Goal: Book appointment/travel/reservation

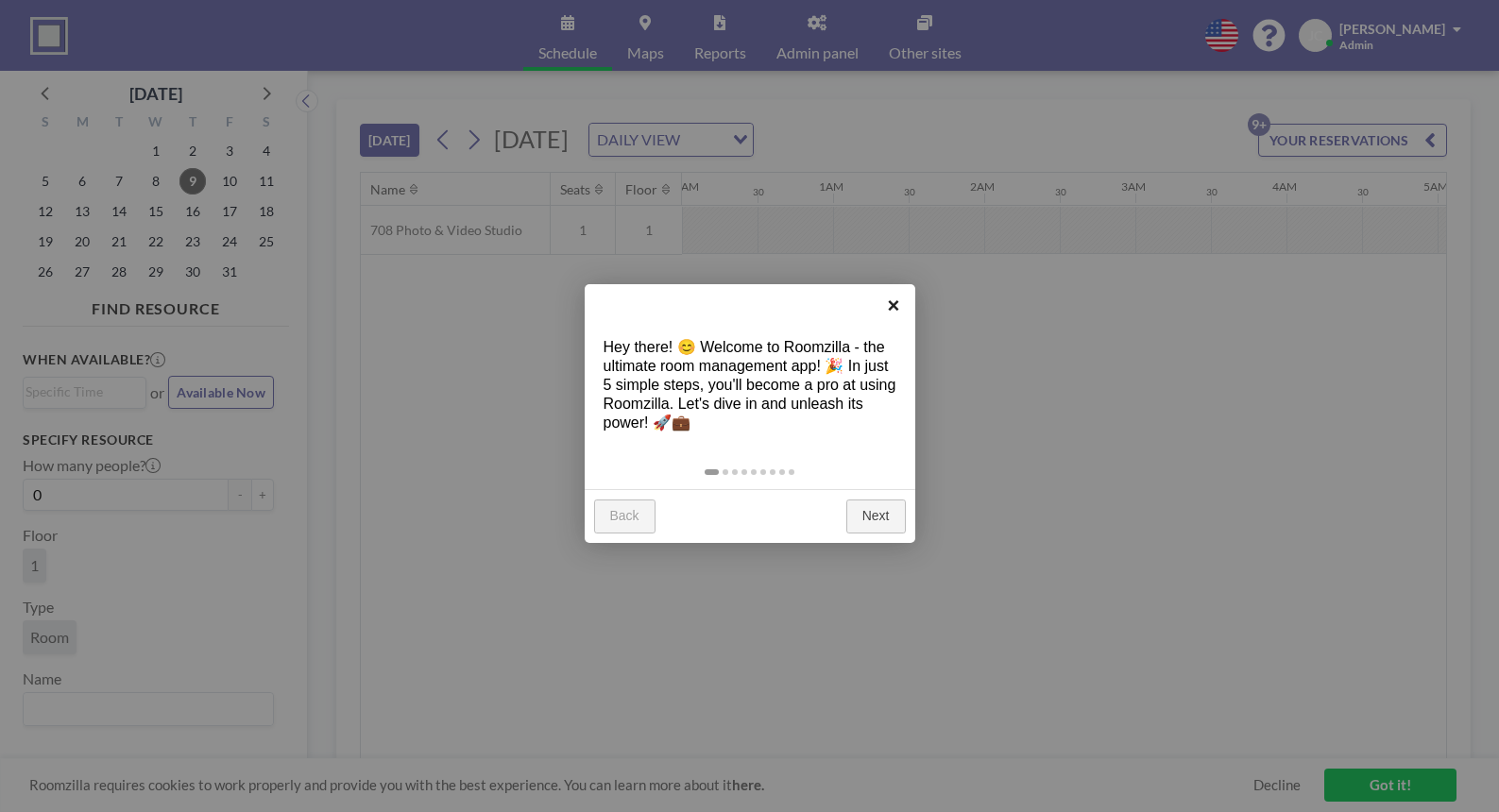
click at [892, 307] on link "×" at bounding box center [894, 305] width 42 height 42
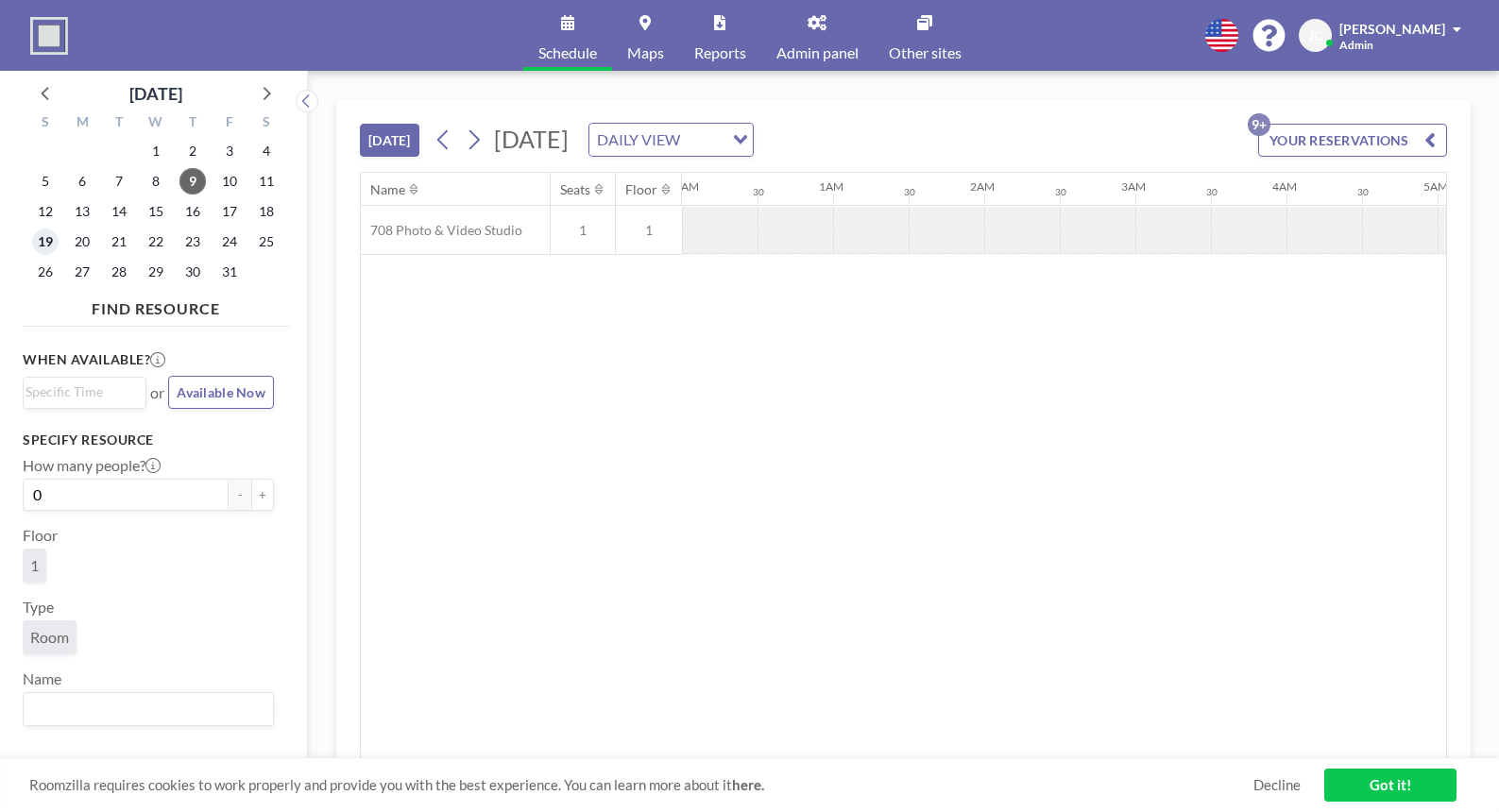
click at [48, 238] on span "19" at bounding box center [44, 241] width 26 height 26
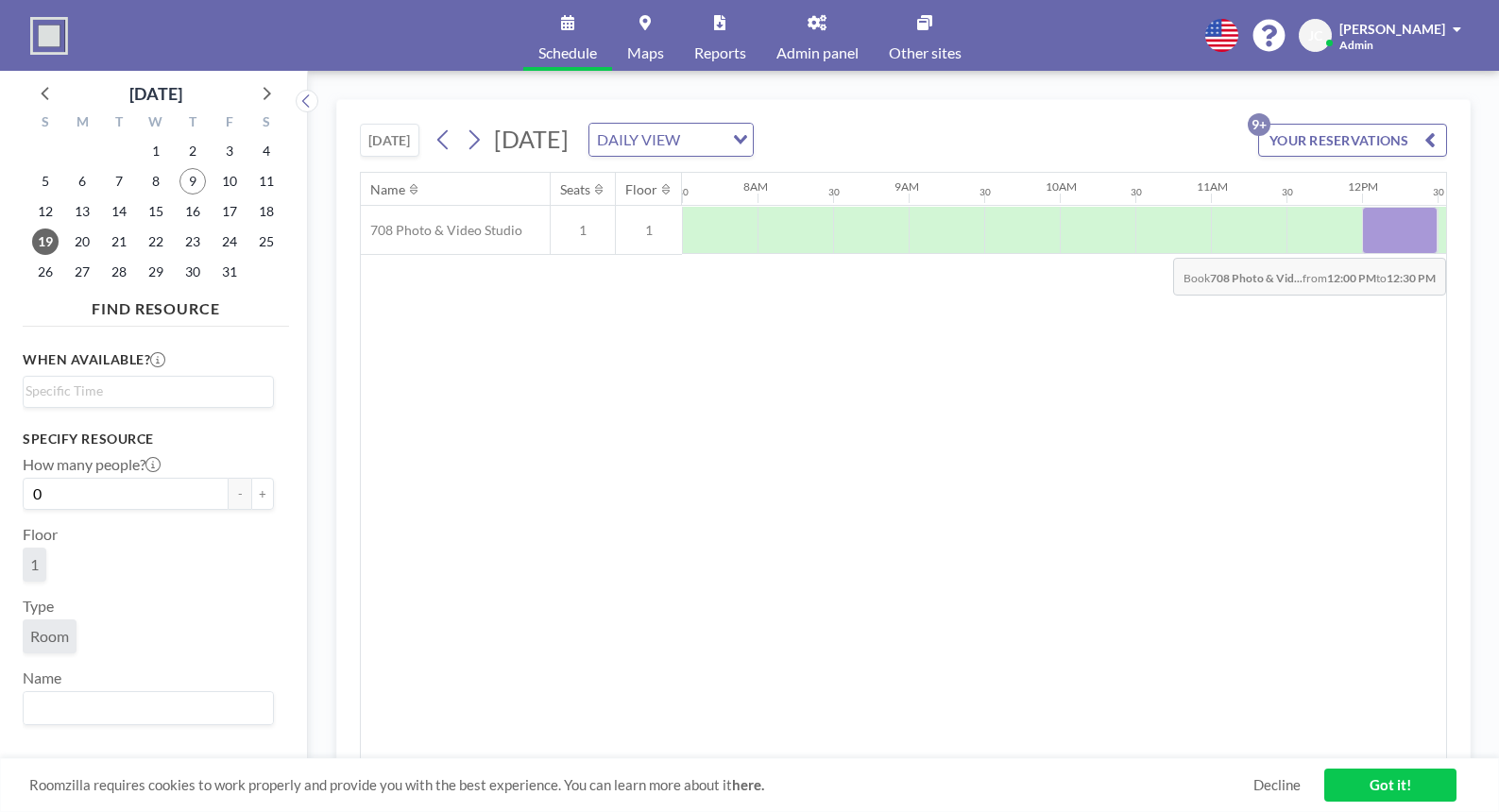
click at [1395, 244] on div at bounding box center [1400, 230] width 75 height 47
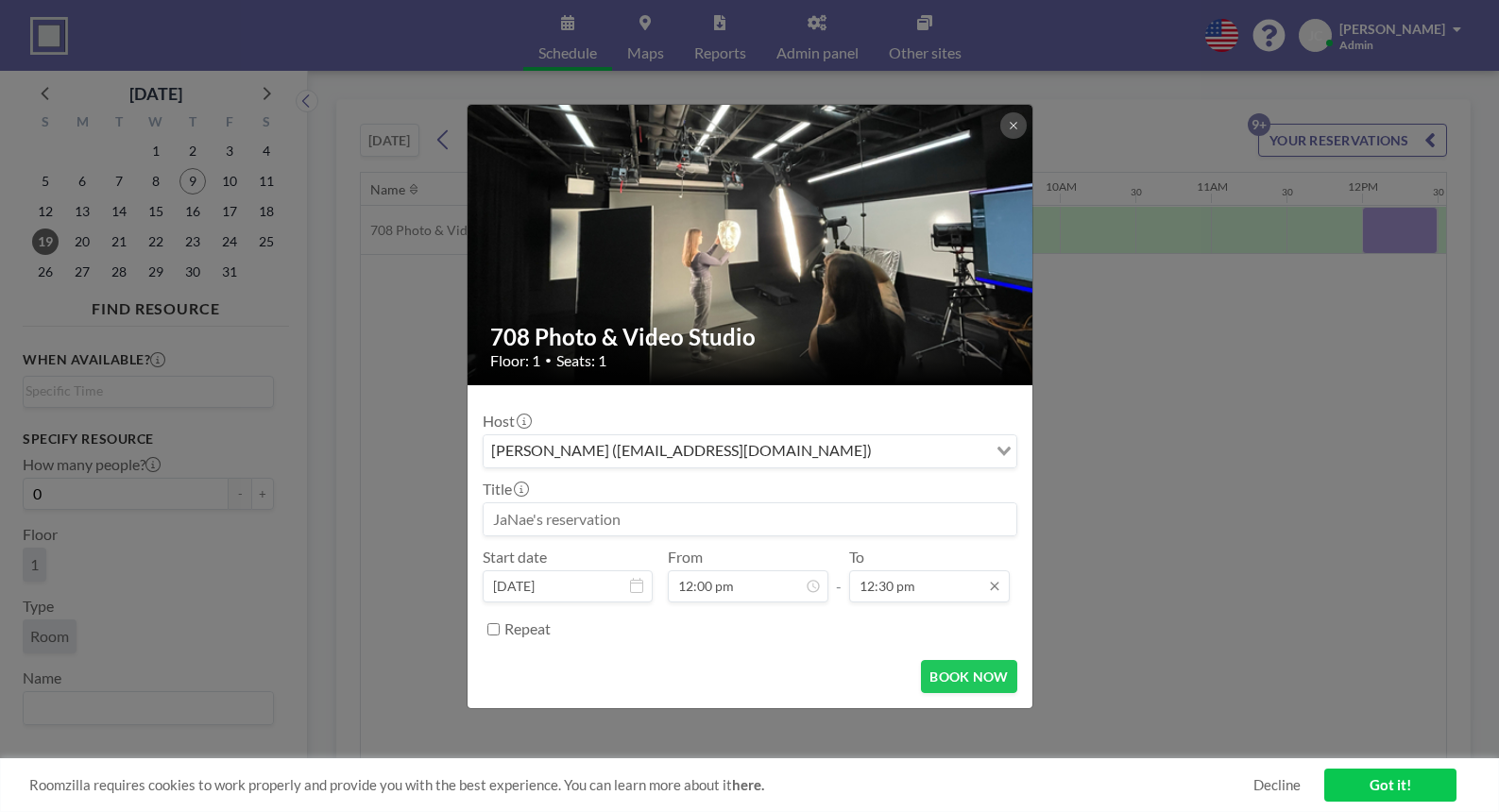
scroll to position [826, 0]
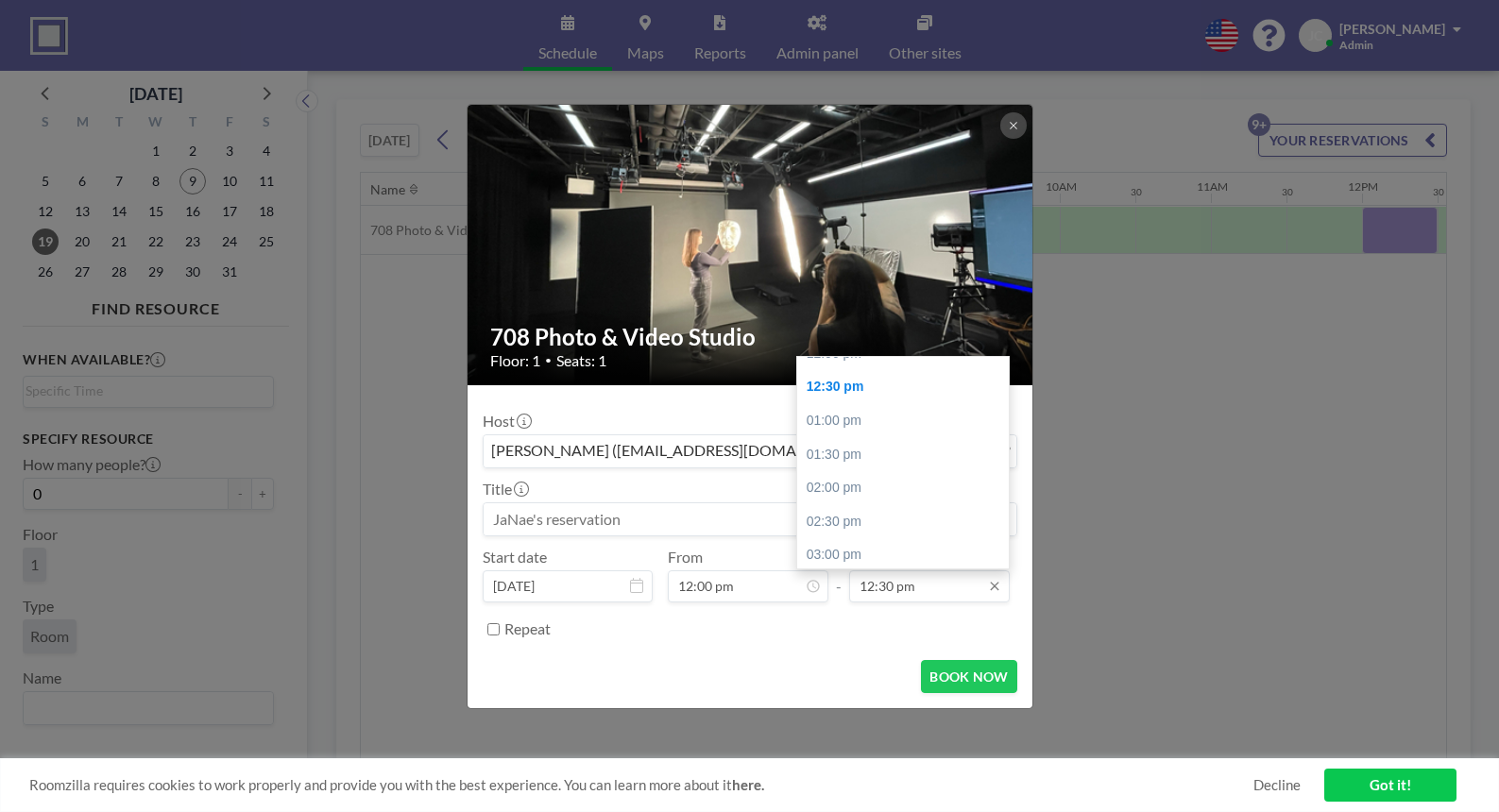
click at [961, 595] on input "12:30 pm" at bounding box center [929, 586] width 161 height 32
drag, startPoint x: 871, startPoint y: 591, endPoint x: 852, endPoint y: 591, distance: 19.0
click at [852, 591] on input "12:30 pm" at bounding box center [929, 586] width 161 height 32
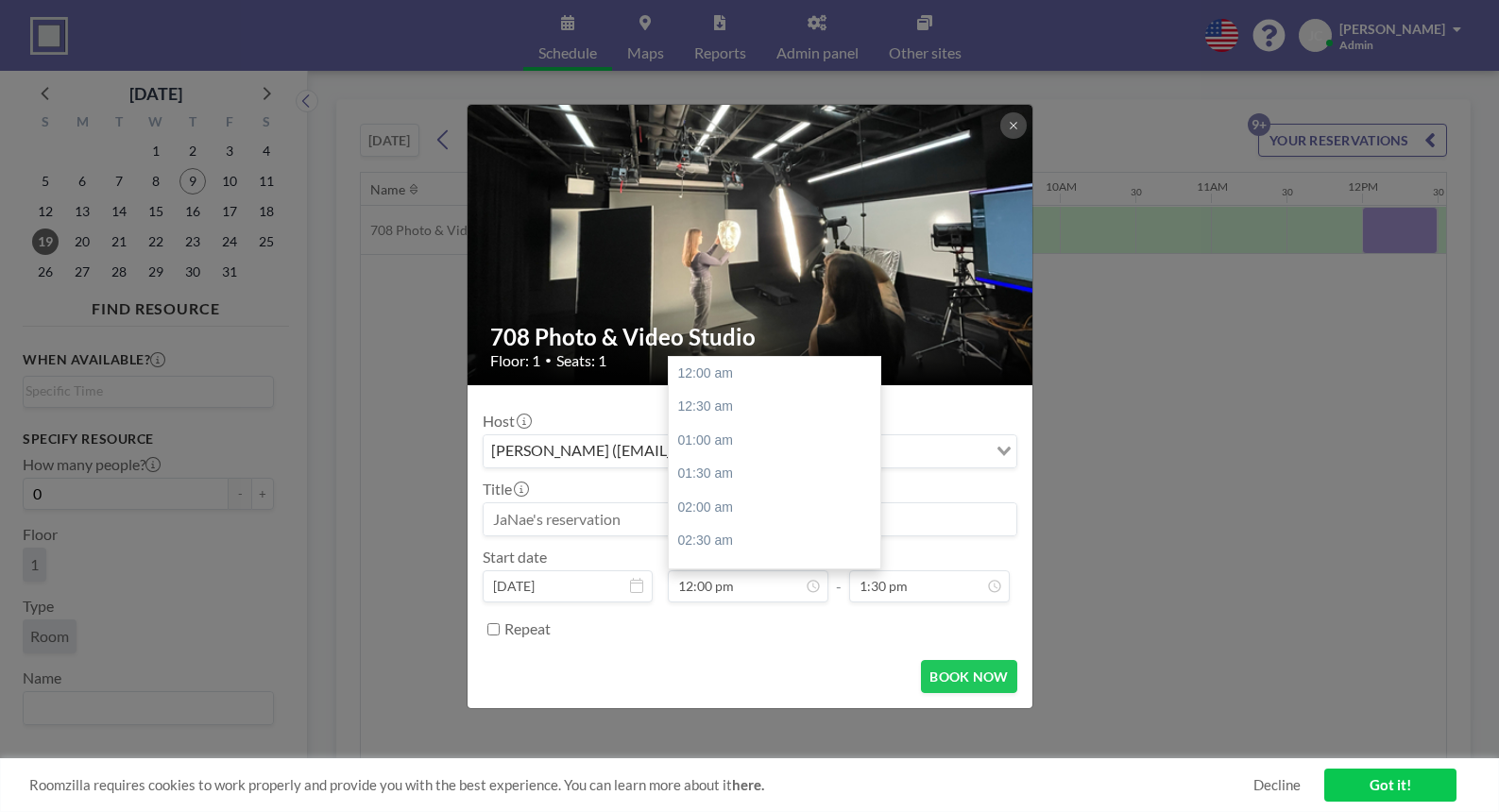
scroll to position [793, 0]
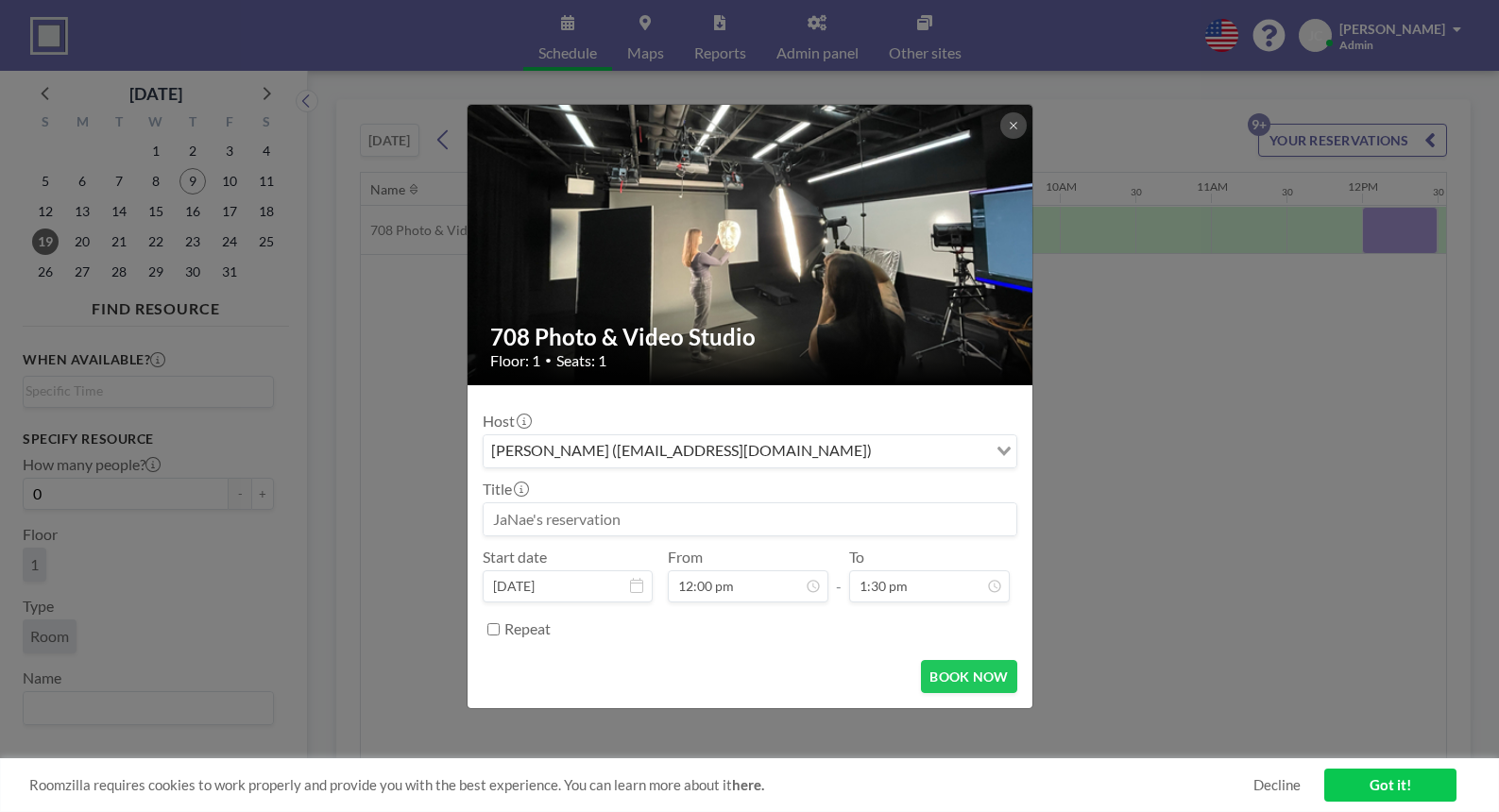
type input "12:30 pm"
click at [601, 524] on input at bounding box center [750, 519] width 533 height 32
click at [634, 524] on input "[PERSON_NAME] - per [PERSON_NAME] and [PERSON_NAME]" at bounding box center [750, 519] width 533 height 32
click at [731, 521] on input "[PERSON_NAME] - per [PERSON_NAME] and [PERSON_NAME]" at bounding box center [750, 519] width 533 height 32
type input "[PERSON_NAME] - per [PERSON_NAME] and [PERSON_NAME]"
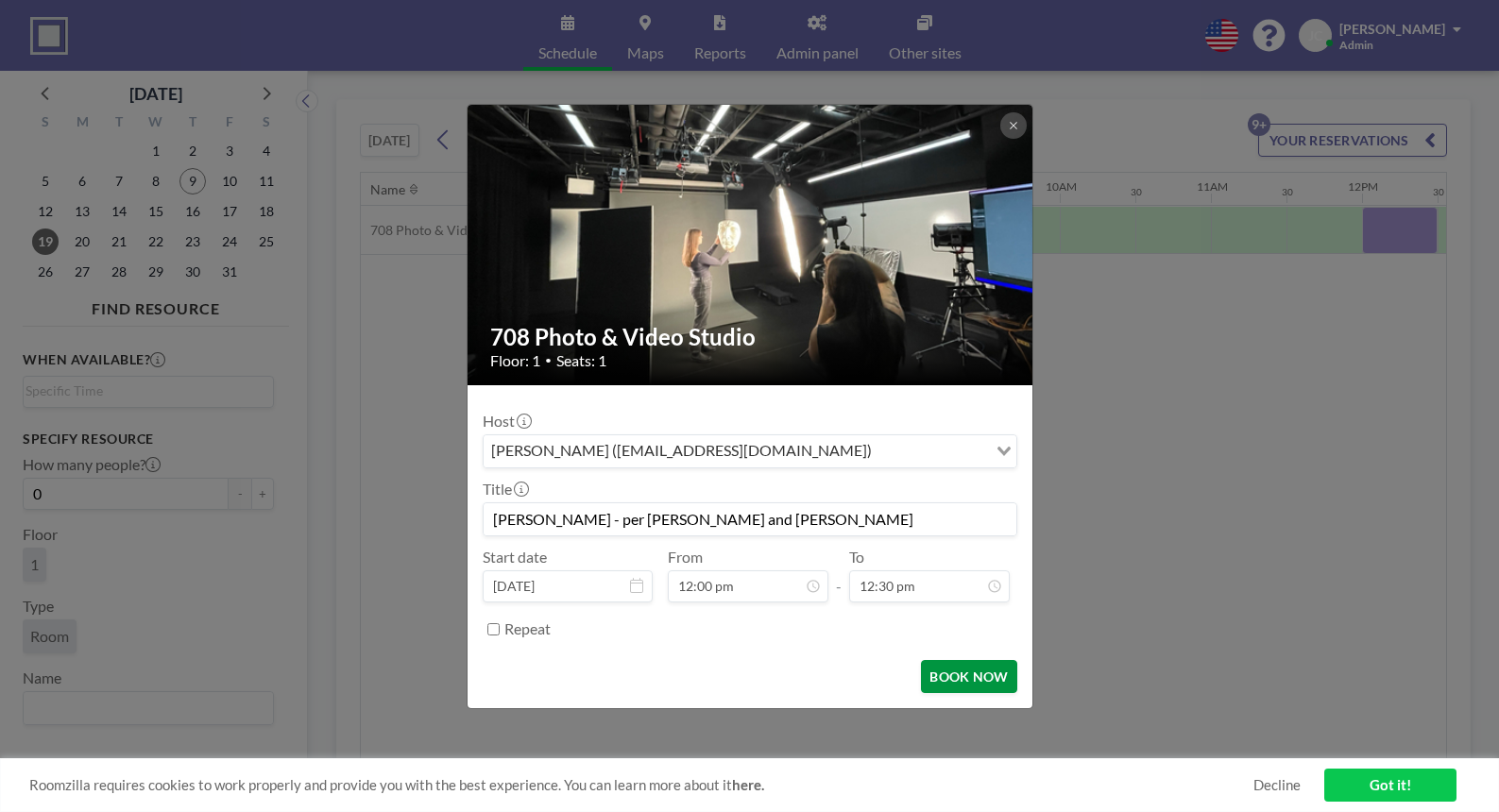
click at [967, 689] on button "BOOK NOW" at bounding box center [968, 676] width 95 height 33
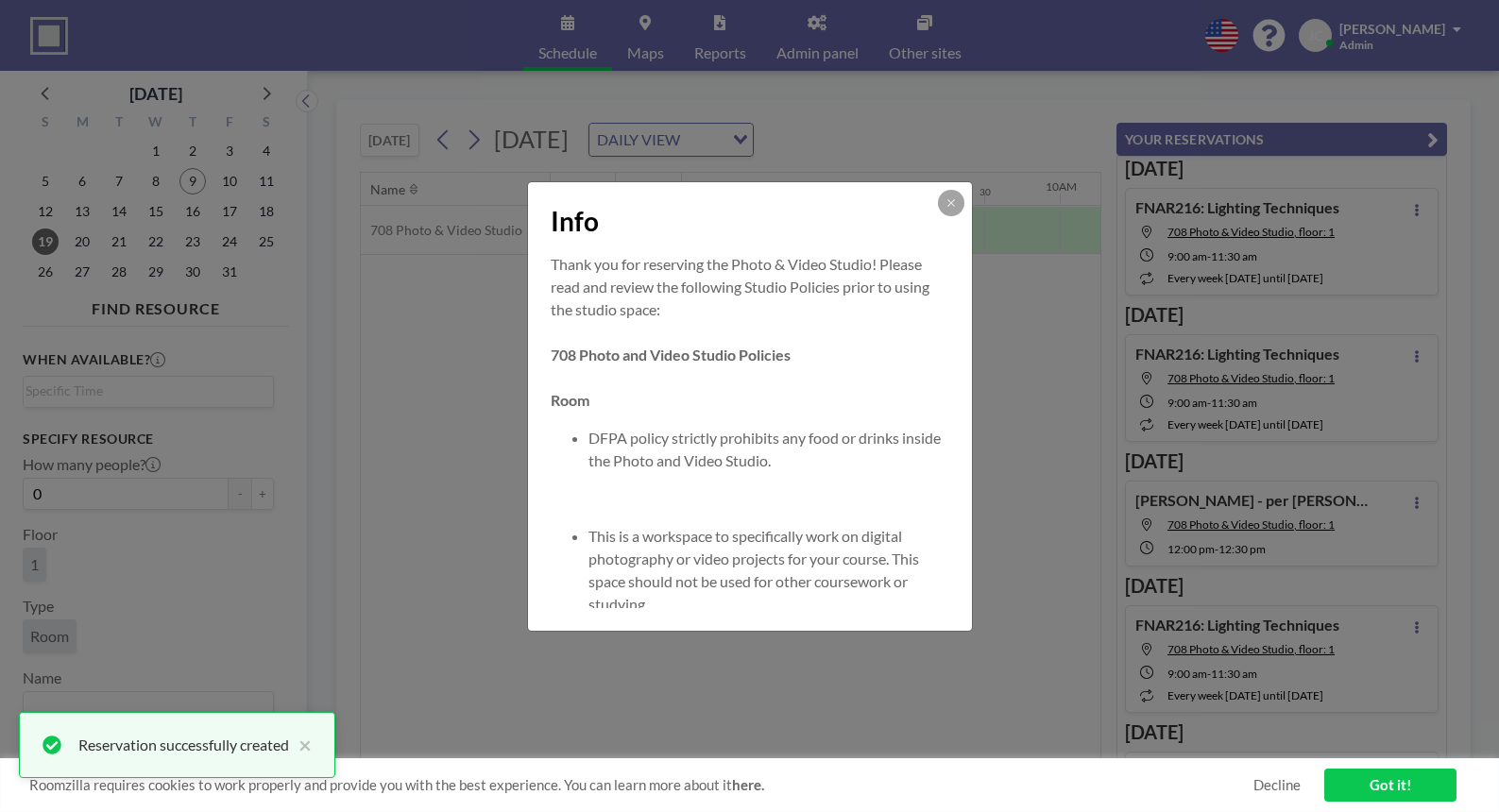
scroll to position [66, 0]
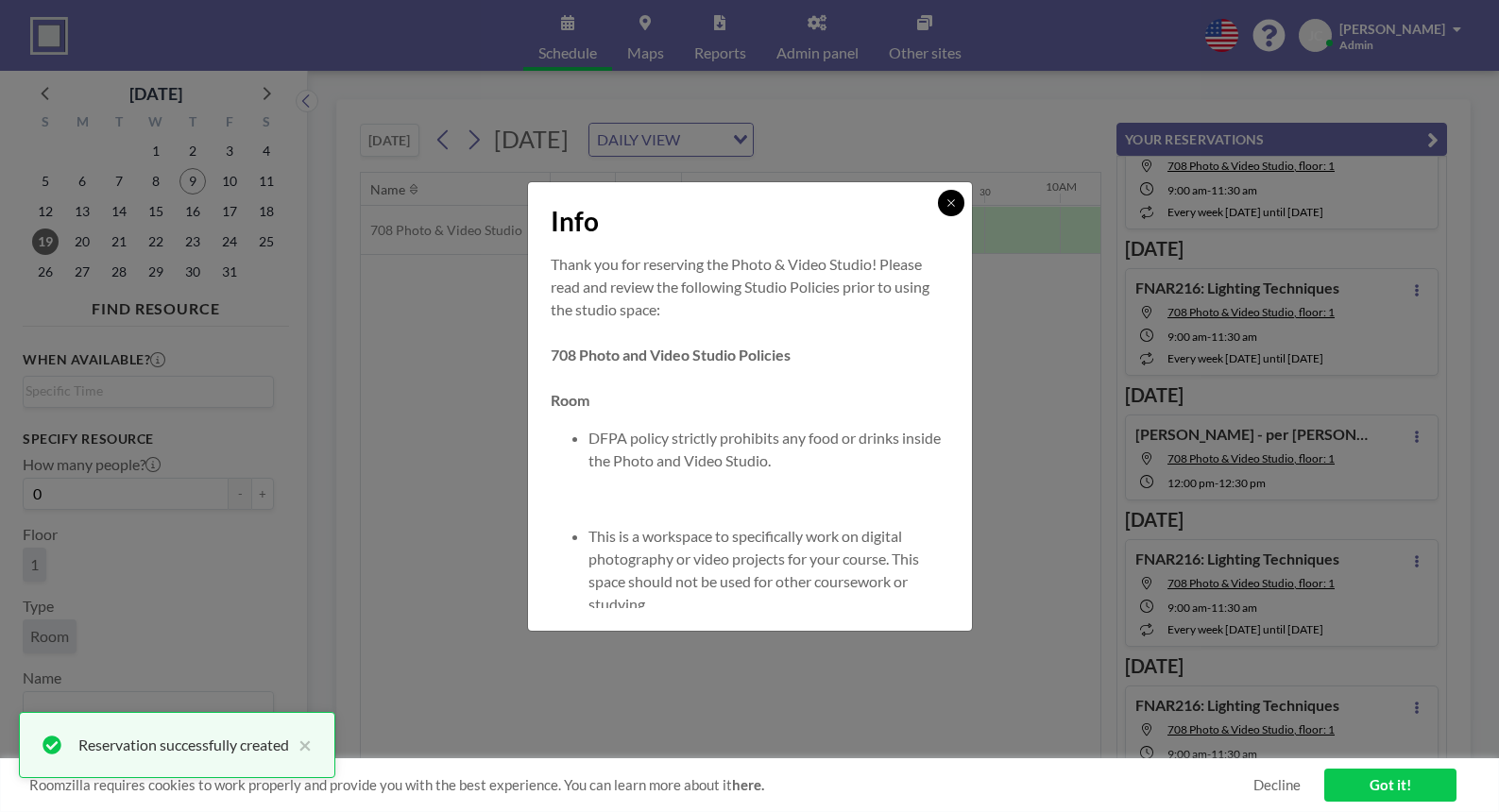
click at [947, 208] on button at bounding box center [950, 202] width 26 height 26
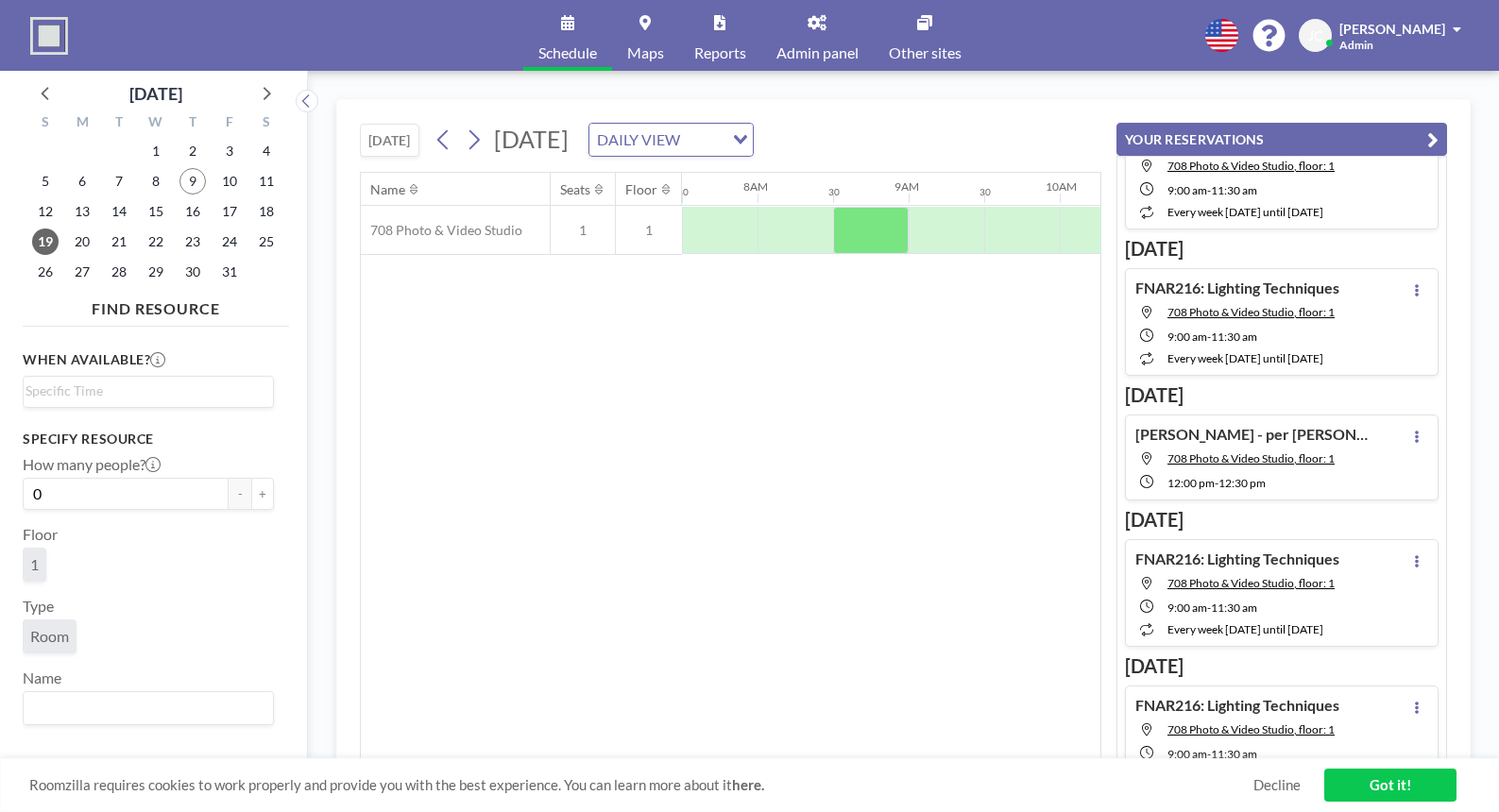
click at [832, 42] on link "Admin panel" at bounding box center [817, 36] width 113 height 71
